Goal: Task Accomplishment & Management: Manage account settings

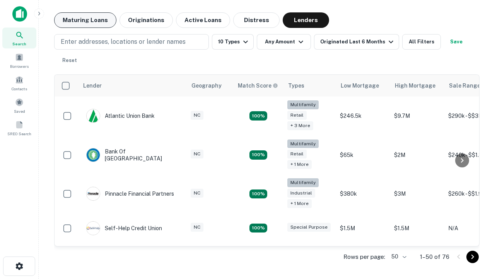
click at [85, 20] on button "Maturing Loans" at bounding box center [85, 19] width 62 height 15
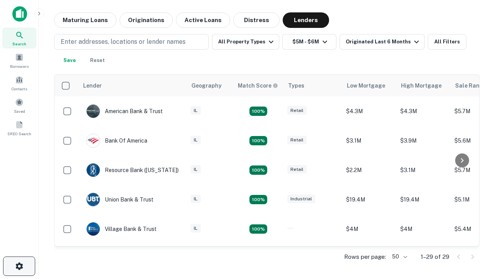
click at [19, 266] on icon "button" at bounding box center [19, 265] width 9 height 9
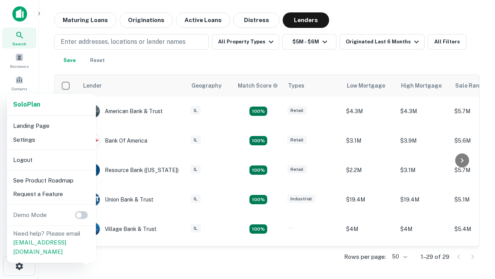
click at [51, 159] on li "Logout" at bounding box center [51, 160] width 83 height 14
